Goal: Task Accomplishment & Management: Use online tool/utility

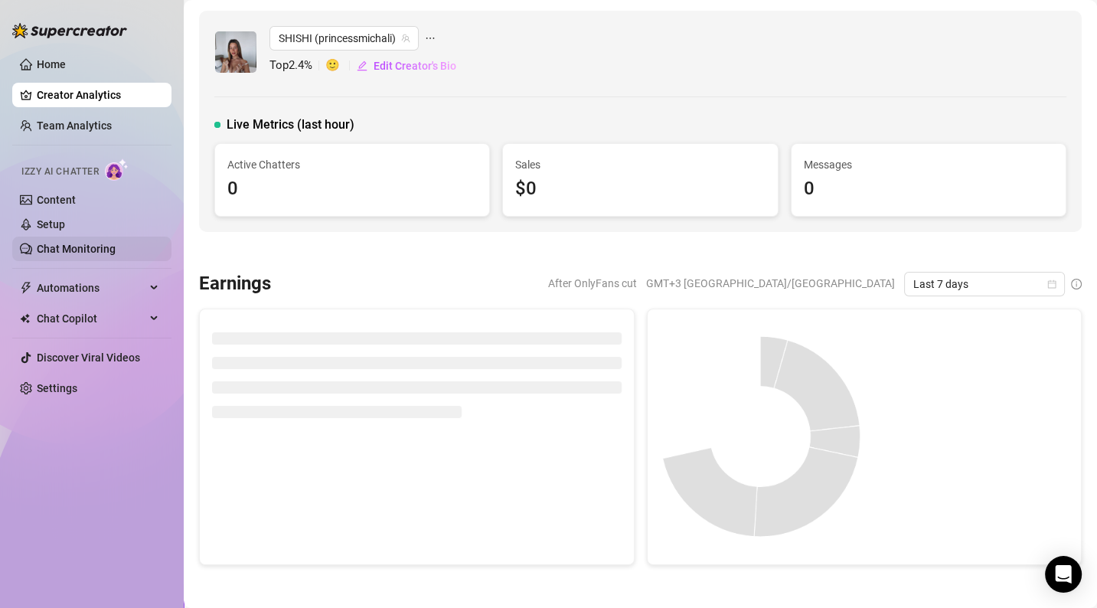
click at [96, 253] on link "Chat Monitoring" at bounding box center [76, 249] width 79 height 12
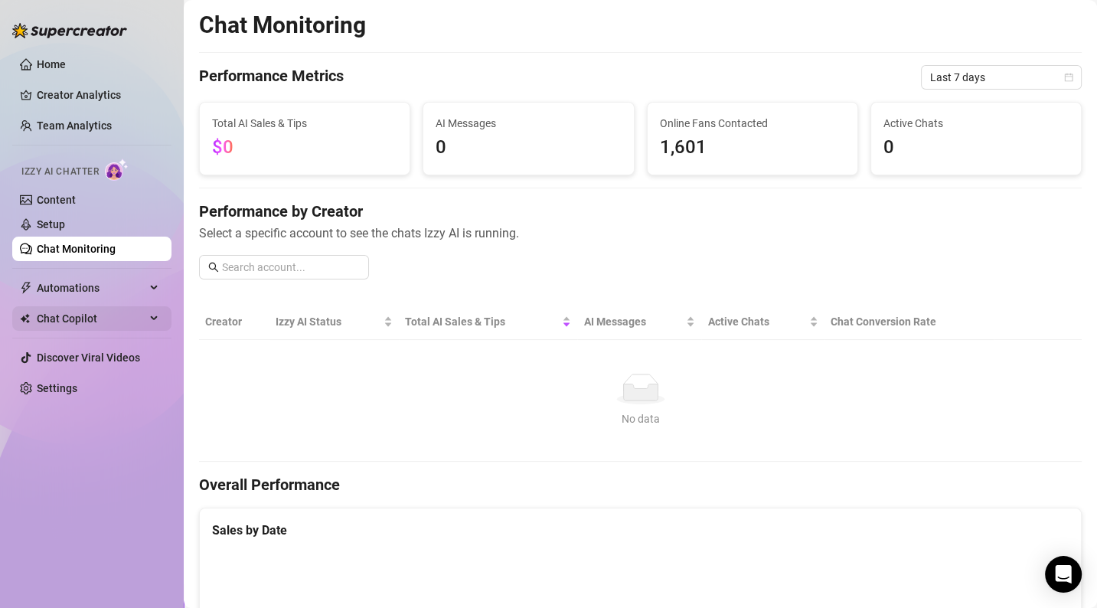
click at [80, 311] on span "Chat Copilot" at bounding box center [91, 318] width 109 height 24
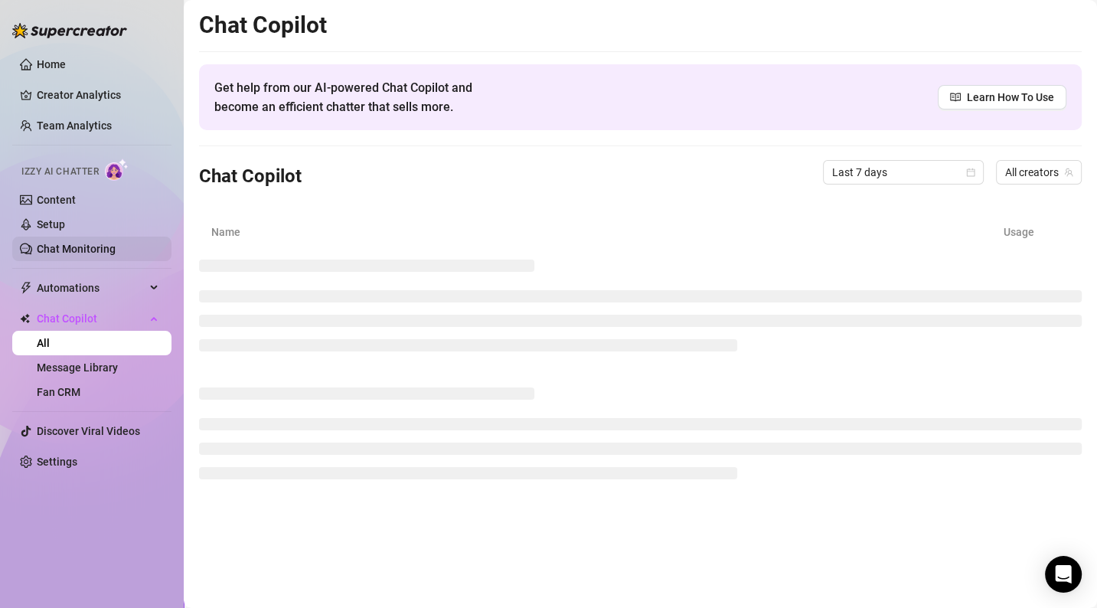
click at [66, 248] on link "Chat Monitoring" at bounding box center [76, 249] width 79 height 12
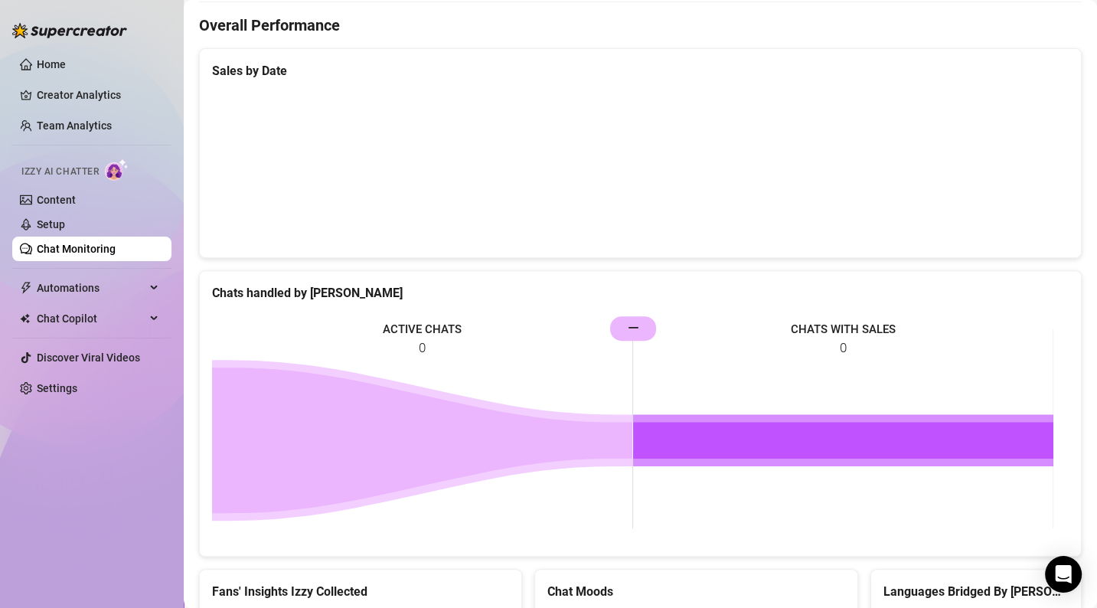
scroll to position [765, 0]
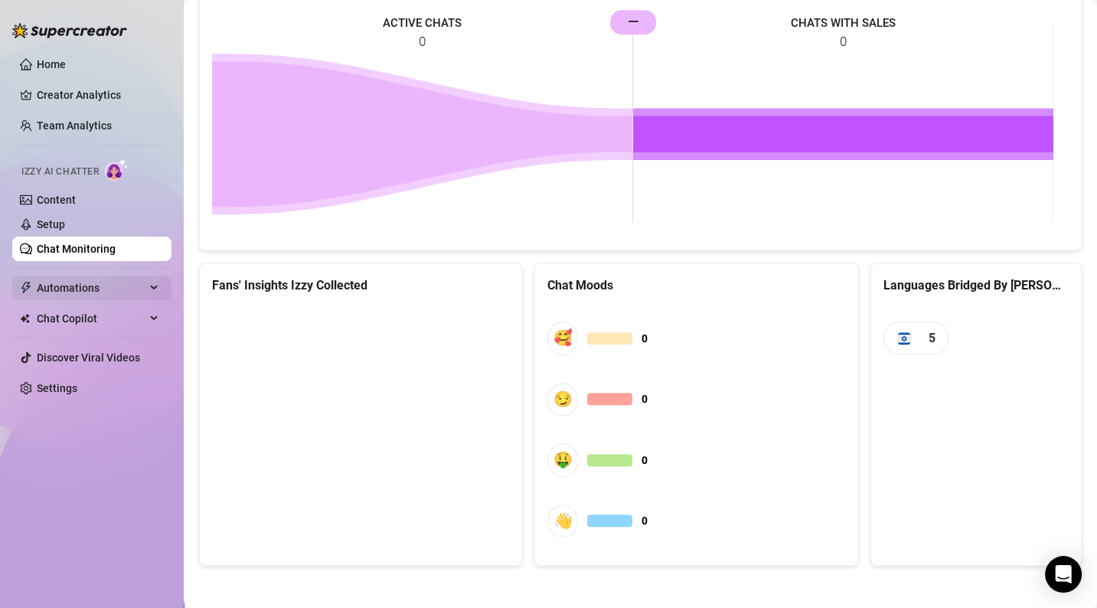
click at [65, 291] on span "Automations" at bounding box center [91, 287] width 109 height 24
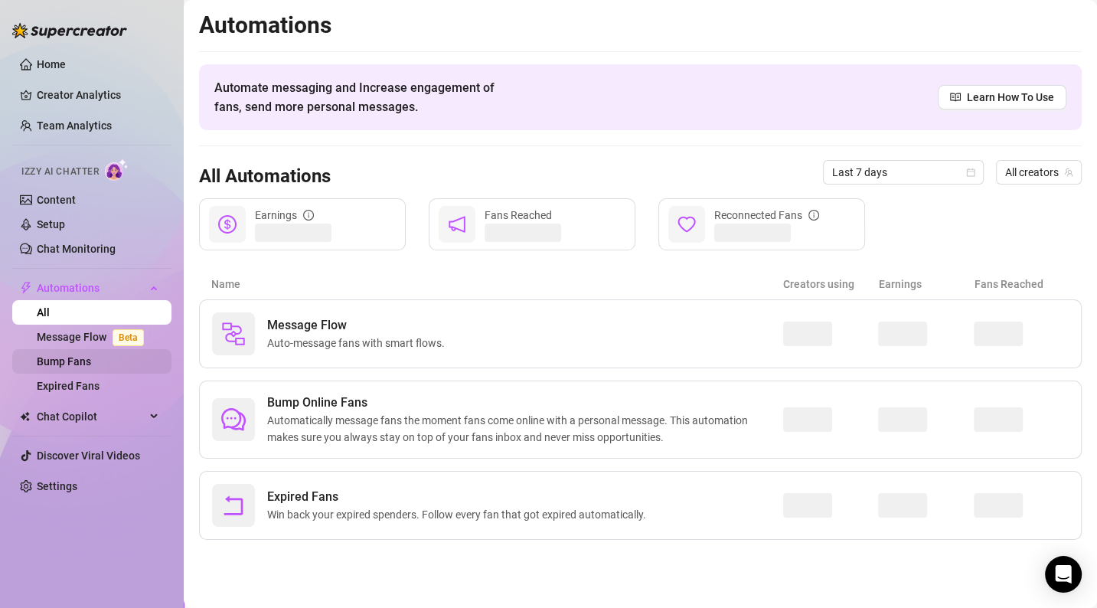
click at [91, 360] on link "Bump Fans" at bounding box center [64, 361] width 54 height 12
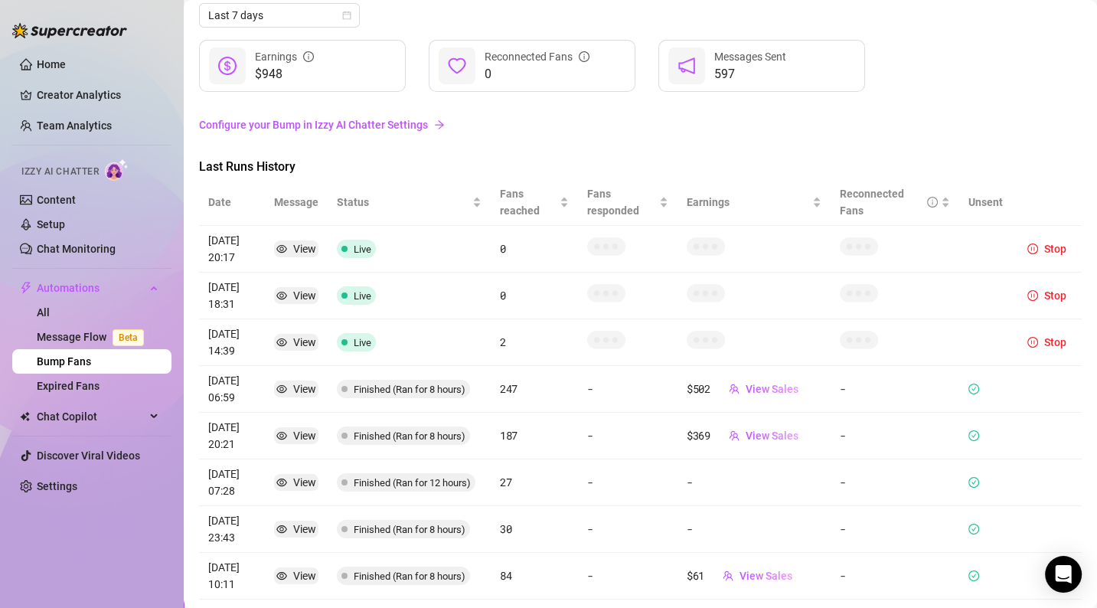
scroll to position [92, 0]
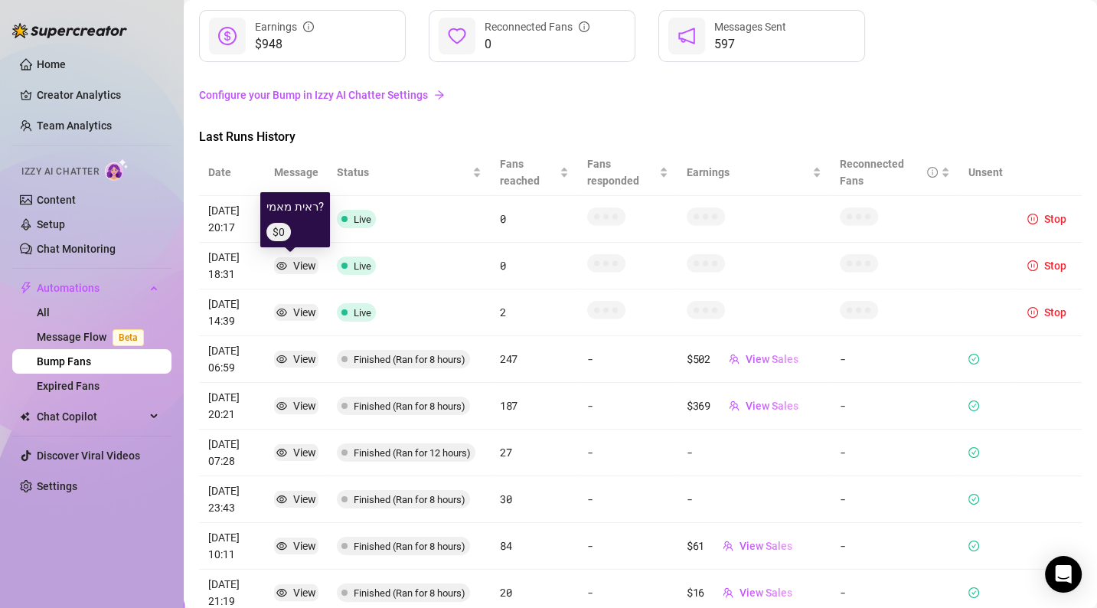
click at [293, 262] on div "View" at bounding box center [304, 265] width 23 height 17
